Goal: Task Accomplishment & Management: Use online tool/utility

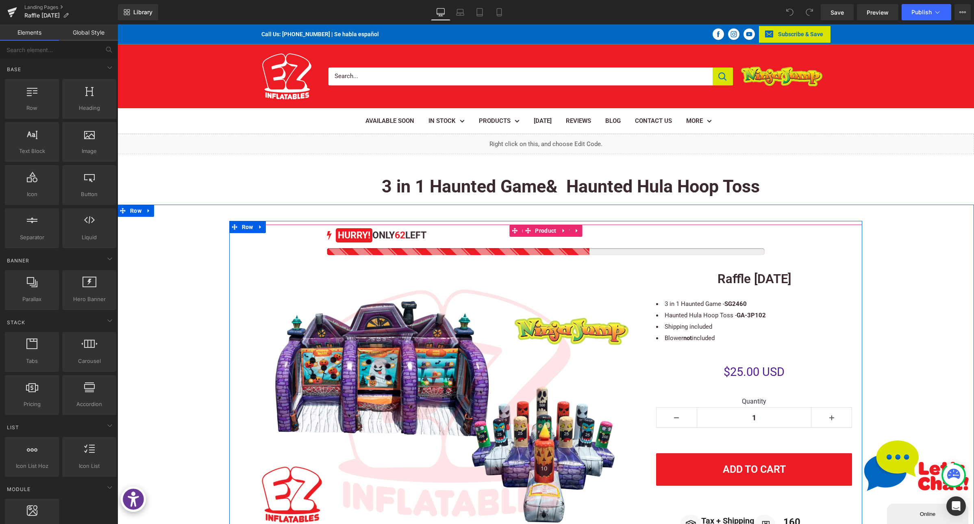
click at [528, 254] on div at bounding box center [545, 251] width 437 height 7
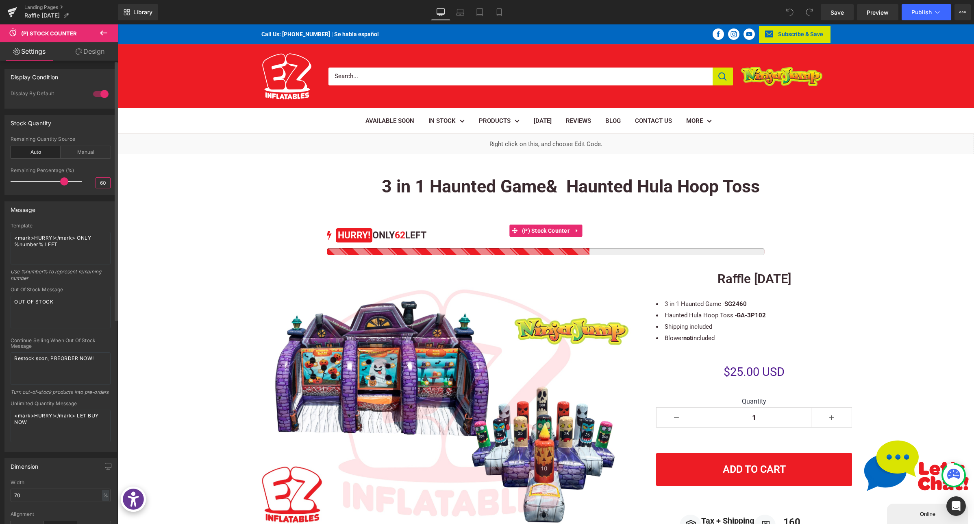
click at [97, 183] on input "60" at bounding box center [103, 183] width 14 height 10
click at [98, 183] on input "60" at bounding box center [103, 183] width 14 height 10
type input "38"
click at [928, 11] on span "Publish" at bounding box center [921, 12] width 20 height 7
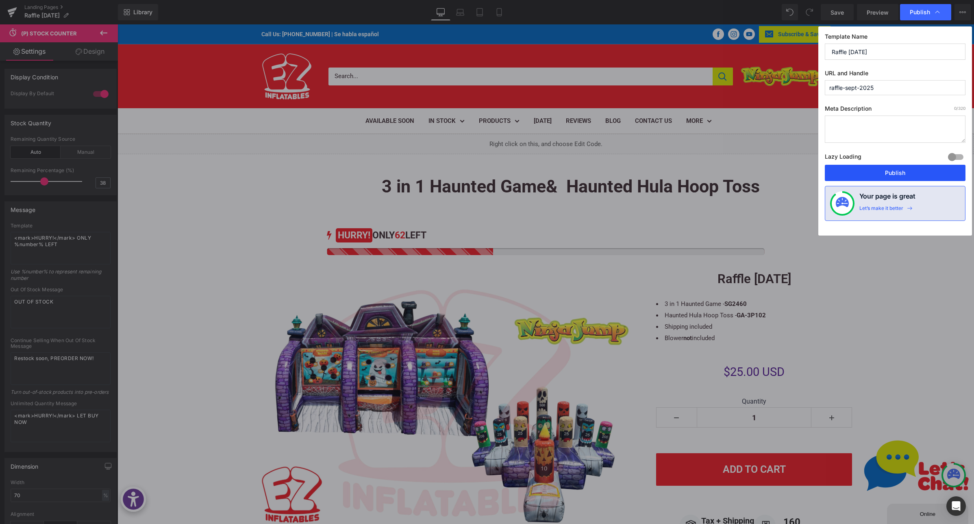
click at [894, 176] on button "Publish" at bounding box center [895, 173] width 141 height 16
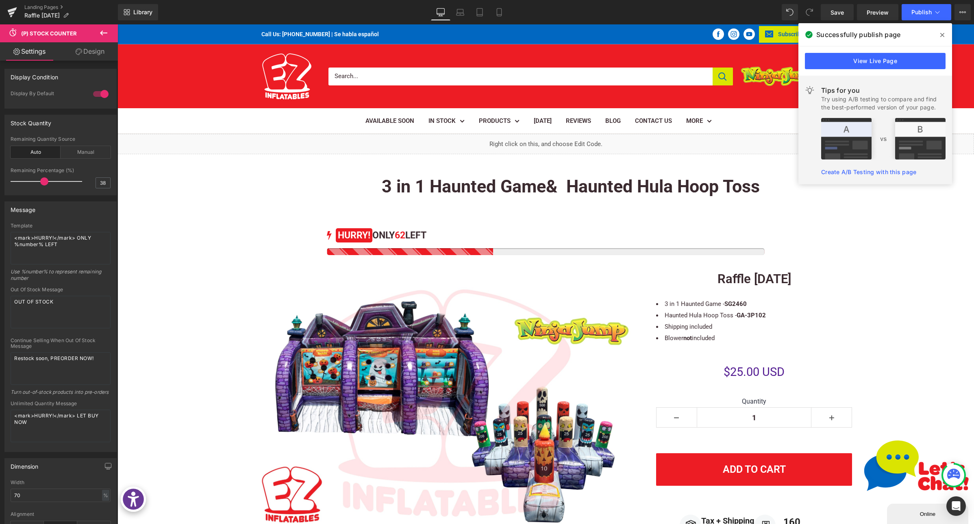
click at [939, 36] on span at bounding box center [942, 34] width 13 height 13
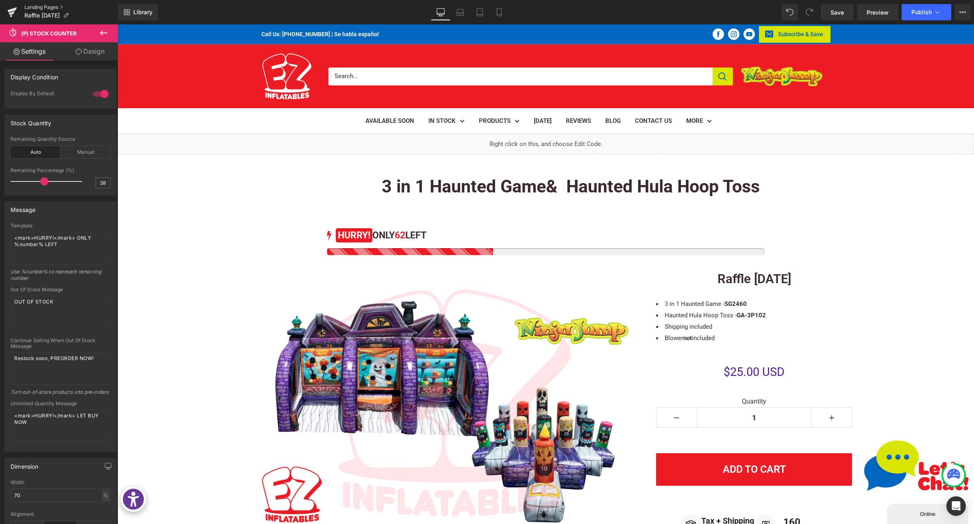
click at [47, 7] on link "Landing Pages" at bounding box center [70, 7] width 93 height 7
